Goal: Contribute content

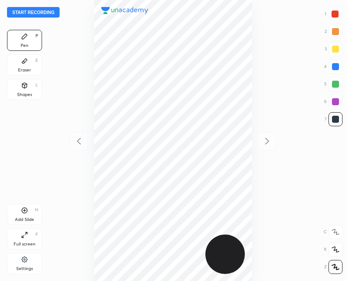
scroll to position [281, 206]
click at [41, 14] on button "Start recording" at bounding box center [33, 12] width 53 height 11
click at [23, 215] on div "Add Slide H" at bounding box center [24, 214] width 35 height 21
click at [81, 142] on icon at bounding box center [79, 141] width 11 height 11
click at [275, 149] on div at bounding box center [267, 141] width 18 height 18
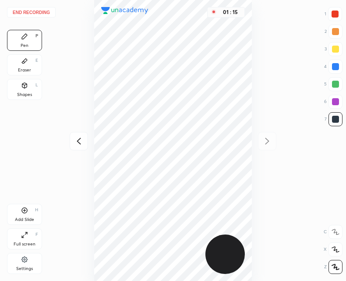
click at [78, 141] on icon at bounding box center [79, 141] width 11 height 11
click at [264, 141] on icon at bounding box center [267, 141] width 11 height 11
click at [78, 150] on div at bounding box center [79, 141] width 18 height 18
click at [269, 142] on icon at bounding box center [267, 141] width 11 height 11
click at [82, 136] on div at bounding box center [79, 141] width 18 height 18
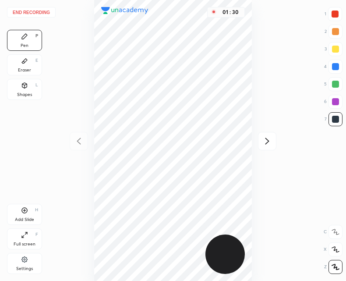
click at [265, 142] on icon at bounding box center [267, 141] width 11 height 11
click at [27, 213] on icon at bounding box center [24, 210] width 7 height 7
click at [77, 143] on icon at bounding box center [79, 141] width 11 height 11
click at [271, 143] on icon at bounding box center [267, 141] width 11 height 11
click at [79, 143] on icon at bounding box center [79, 141] width 11 height 11
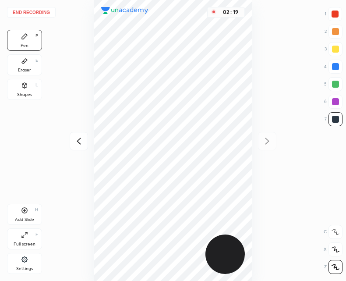
click at [82, 142] on icon at bounding box center [79, 141] width 11 height 11
click at [81, 141] on div "02 : 19" at bounding box center [173, 140] width 206 height 281
click at [22, 215] on div "Add Slide H" at bounding box center [24, 214] width 35 height 21
click at [26, 218] on div "Add Slide" at bounding box center [24, 220] width 19 height 4
click at [40, 15] on button "End recording" at bounding box center [31, 12] width 49 height 11
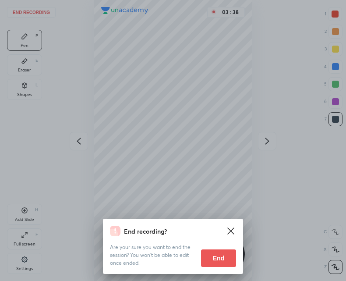
click at [210, 261] on button "End" at bounding box center [218, 259] width 35 height 18
